Goal: Task Accomplishment & Management: Manage account settings

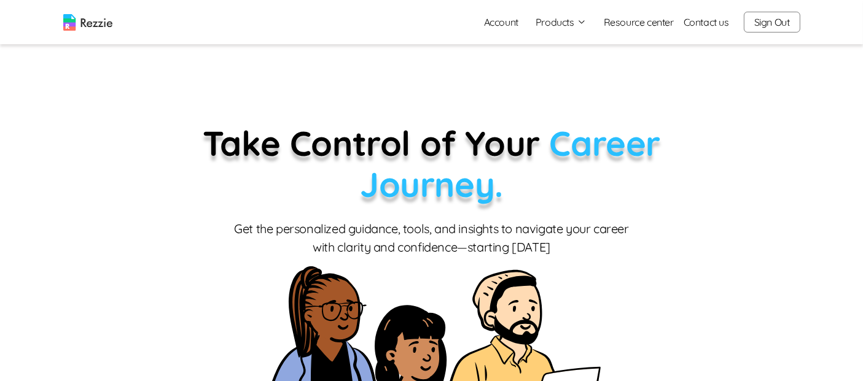
click at [553, 25] on button "Products" at bounding box center [561, 22] width 51 height 15
click at [504, 17] on link "Account" at bounding box center [501, 22] width 54 height 25
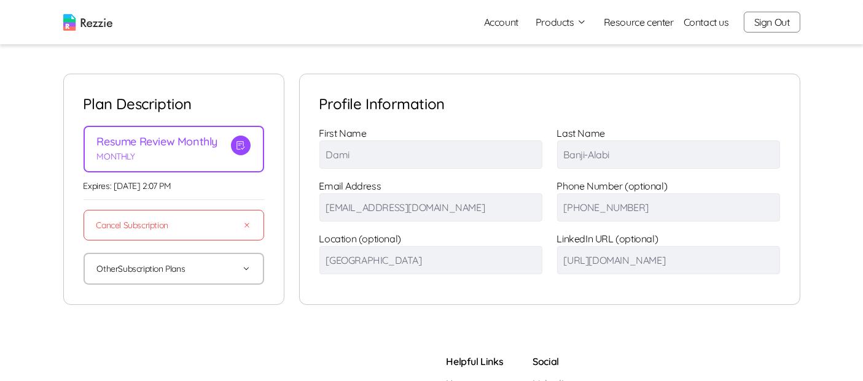
click at [235, 279] on button "Other Subscription Plans" at bounding box center [174, 268] width 154 height 29
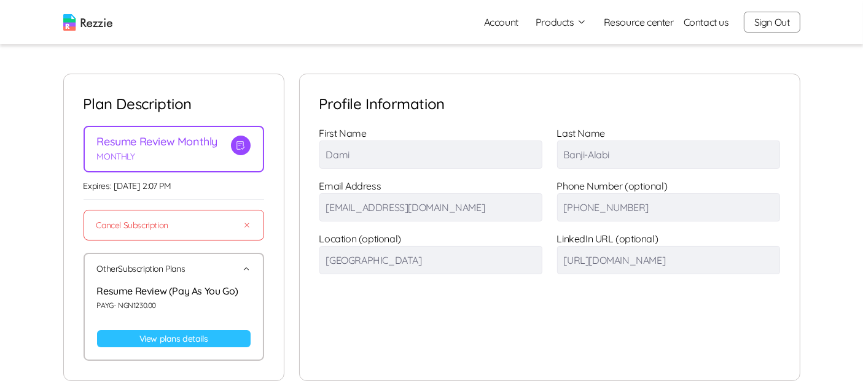
click at [246, 267] on icon "button" at bounding box center [246, 269] width 9 height 9
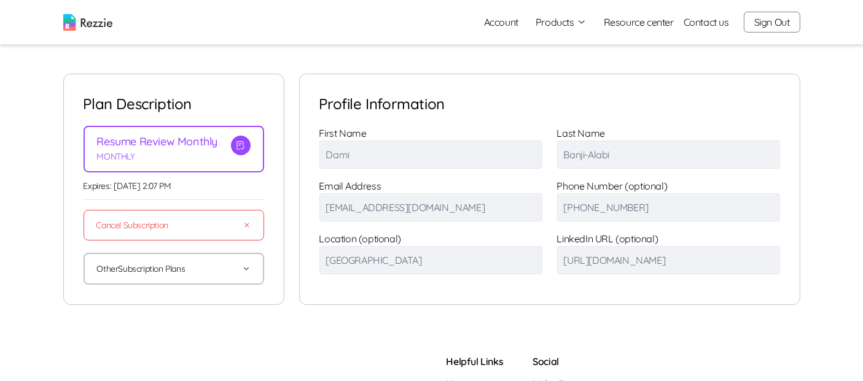
click at [558, 27] on button "Products" at bounding box center [561, 22] width 51 height 15
click at [566, 71] on link "AI Resume Review" at bounding box center [574, 70] width 150 height 25
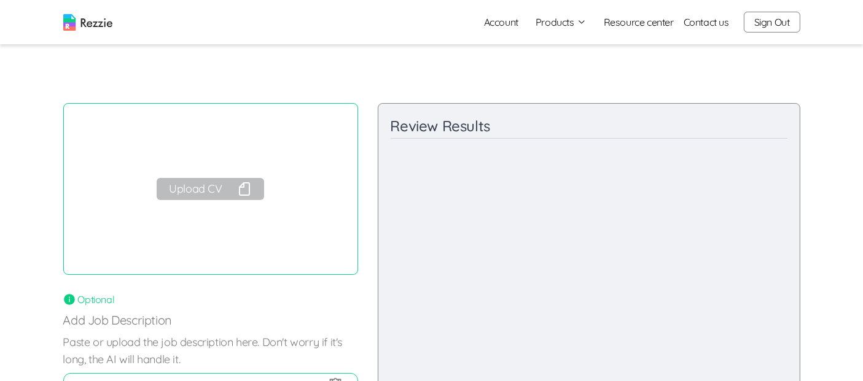
click at [241, 196] on icon "button" at bounding box center [244, 189] width 15 height 15
click at [565, 23] on button "Products" at bounding box center [561, 22] width 51 height 15
click at [718, 71] on main "Review your resume AI will review your resume and give you feedback on your res…" at bounding box center [431, 255] width 863 height 510
click at [771, 21] on button "Sign Out" at bounding box center [772, 22] width 57 height 21
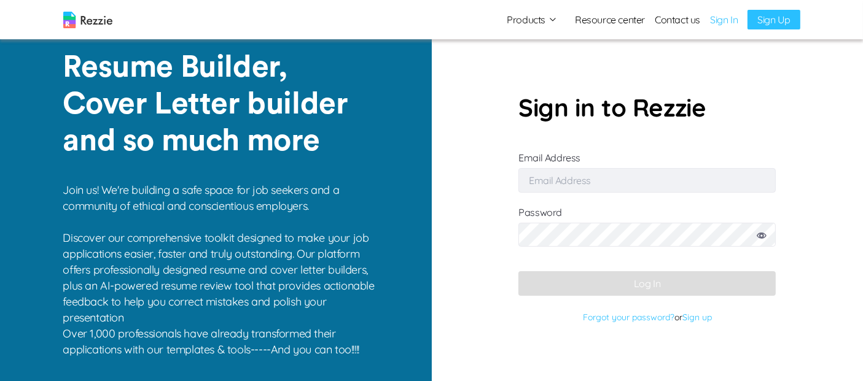
type input "[EMAIL_ADDRESS][DOMAIN_NAME]"
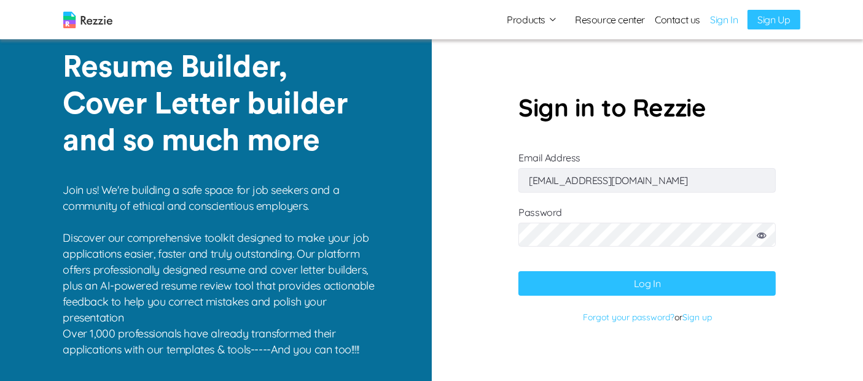
click at [677, 288] on button "Log In" at bounding box center [646, 283] width 257 height 25
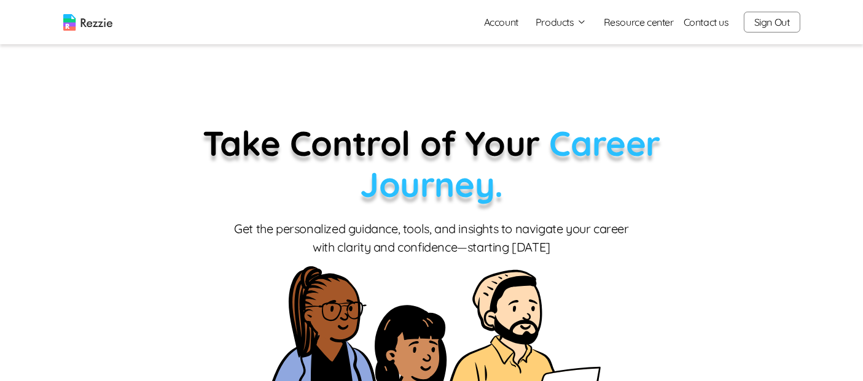
click at [496, 18] on link "Account" at bounding box center [501, 22] width 54 height 25
